Goal: Transaction & Acquisition: Book appointment/travel/reservation

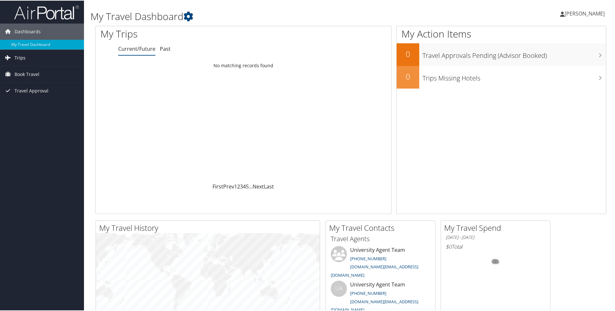
click at [15, 59] on span "Trips" at bounding box center [20, 57] width 11 height 16
click at [36, 70] on link "Current/Future Trips" at bounding box center [42, 70] width 84 height 10
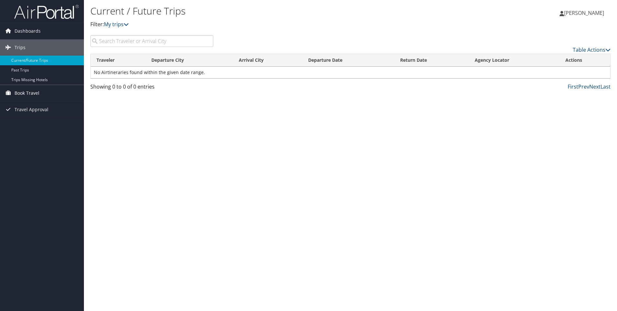
click at [23, 92] on span "Book Travel" at bounding box center [27, 93] width 25 height 16
click at [26, 93] on span "Book Travel" at bounding box center [27, 93] width 25 height 16
click at [30, 123] on link "Book/Manage Online Trips" at bounding box center [42, 125] width 84 height 10
click at [587, 11] on span "[PERSON_NAME]" at bounding box center [584, 12] width 40 height 7
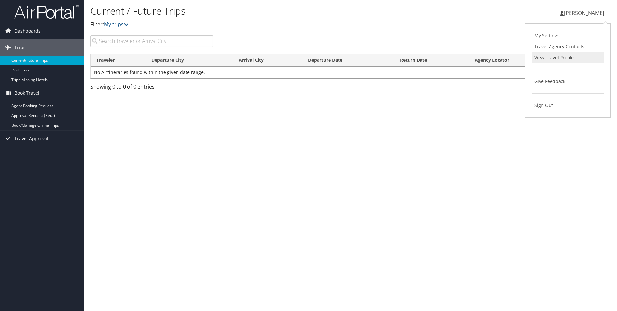
click at [565, 58] on link "View Travel Profile" at bounding box center [568, 57] width 72 height 11
click at [27, 32] on span "Dashboards" at bounding box center [28, 31] width 26 height 16
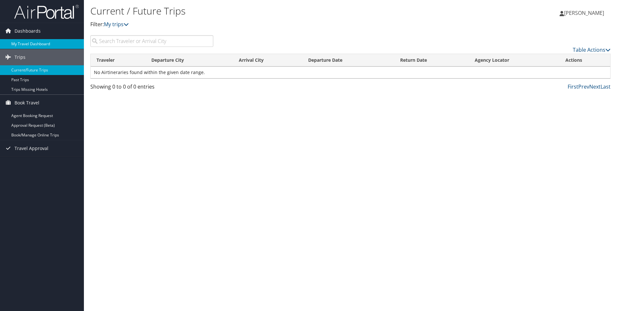
click at [34, 45] on link "My Travel Dashboard" at bounding box center [42, 44] width 84 height 10
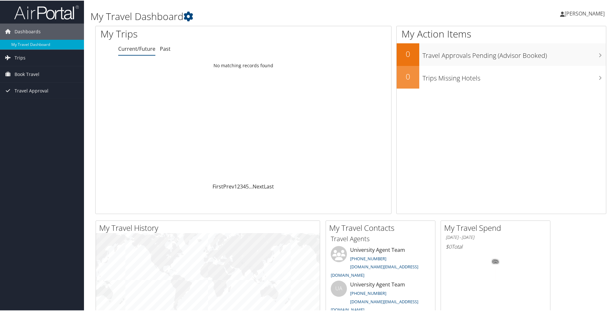
click at [580, 9] on link "[PERSON_NAME]" at bounding box center [585, 12] width 51 height 19
click at [560, 58] on link "View Travel Profile" at bounding box center [567, 57] width 72 height 11
